Goal: Communication & Community: Answer question/provide support

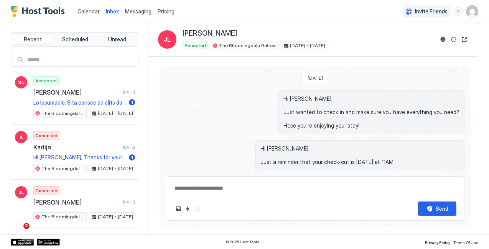
scroll to position [1052, 0]
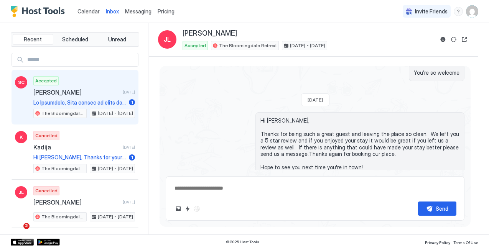
click at [99, 99] on div "Accepted [PERSON_NAME] [DATE] 1 The Bloomingdale Retreat [DATE] - [DATE]" at bounding box center [84, 97] width 102 height 42
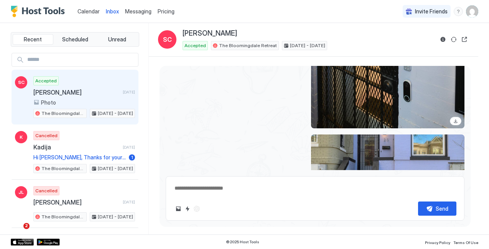
scroll to position [732, 0]
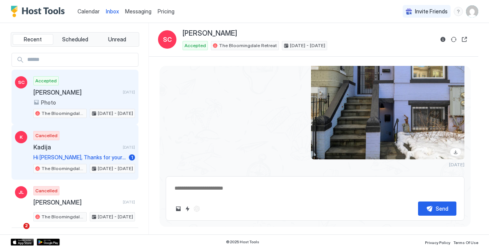
click at [98, 140] on div "Cancelled Kadija [DATE] Hi [PERSON_NAME], Thanks for your message! It’s great t…" at bounding box center [84, 152] width 102 height 42
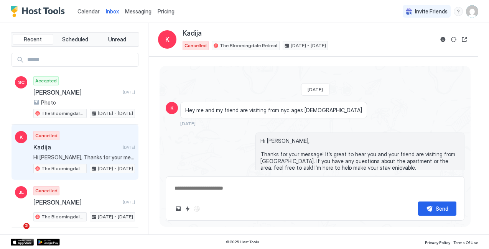
scroll to position [29, 0]
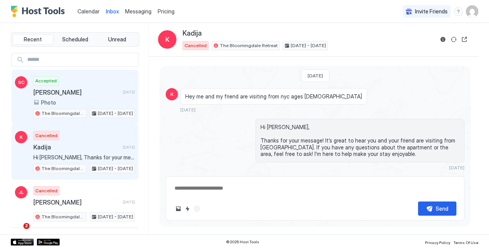
click at [98, 81] on div "Accepted [PERSON_NAME] [DATE] Photo The Bloomingdale Retreat [DATE] - [DATE]" at bounding box center [84, 97] width 102 height 42
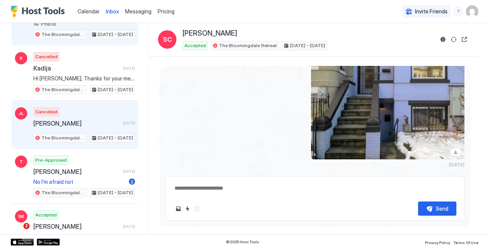
scroll to position [80, 0]
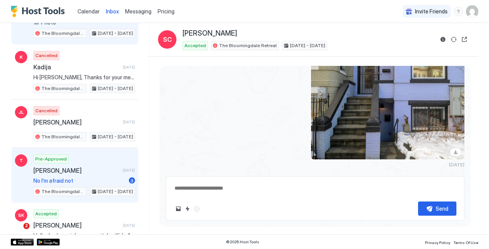
click at [99, 173] on span "[PERSON_NAME]" at bounding box center [76, 171] width 86 height 8
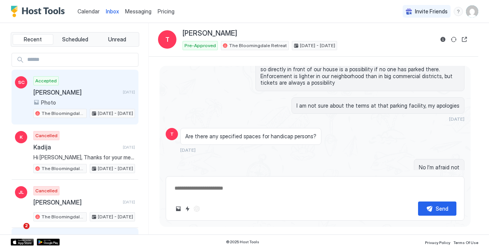
click at [103, 79] on div "Accepted [PERSON_NAME] [DATE] Photo The Bloomingdale Retreat [DATE] - [DATE]" at bounding box center [84, 97] width 102 height 42
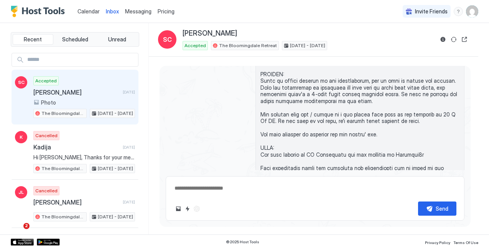
type textarea "*"
